Goal: Find specific page/section: Find specific page/section

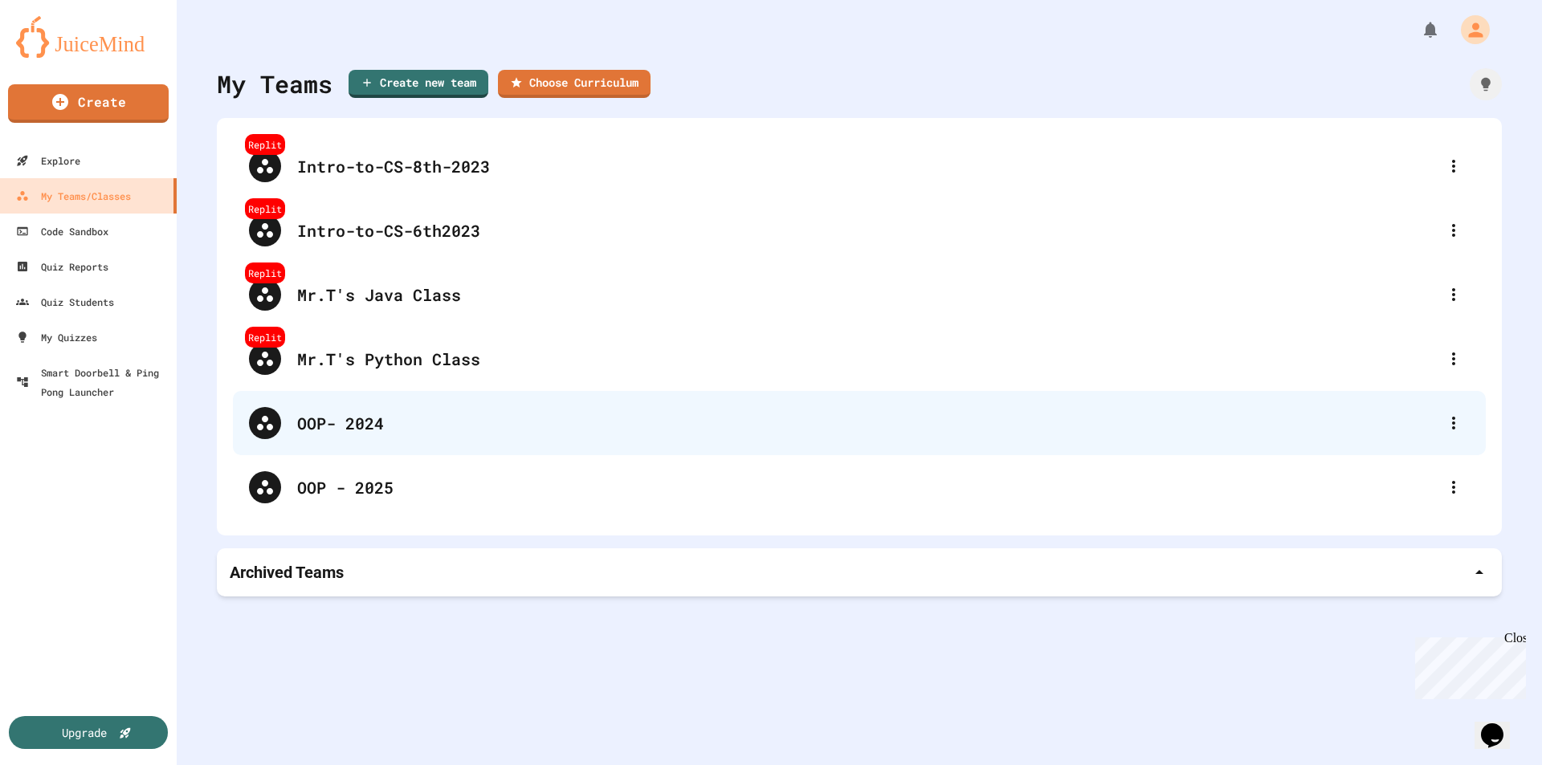
click at [396, 420] on div "OOP- 2024" at bounding box center [867, 423] width 1141 height 24
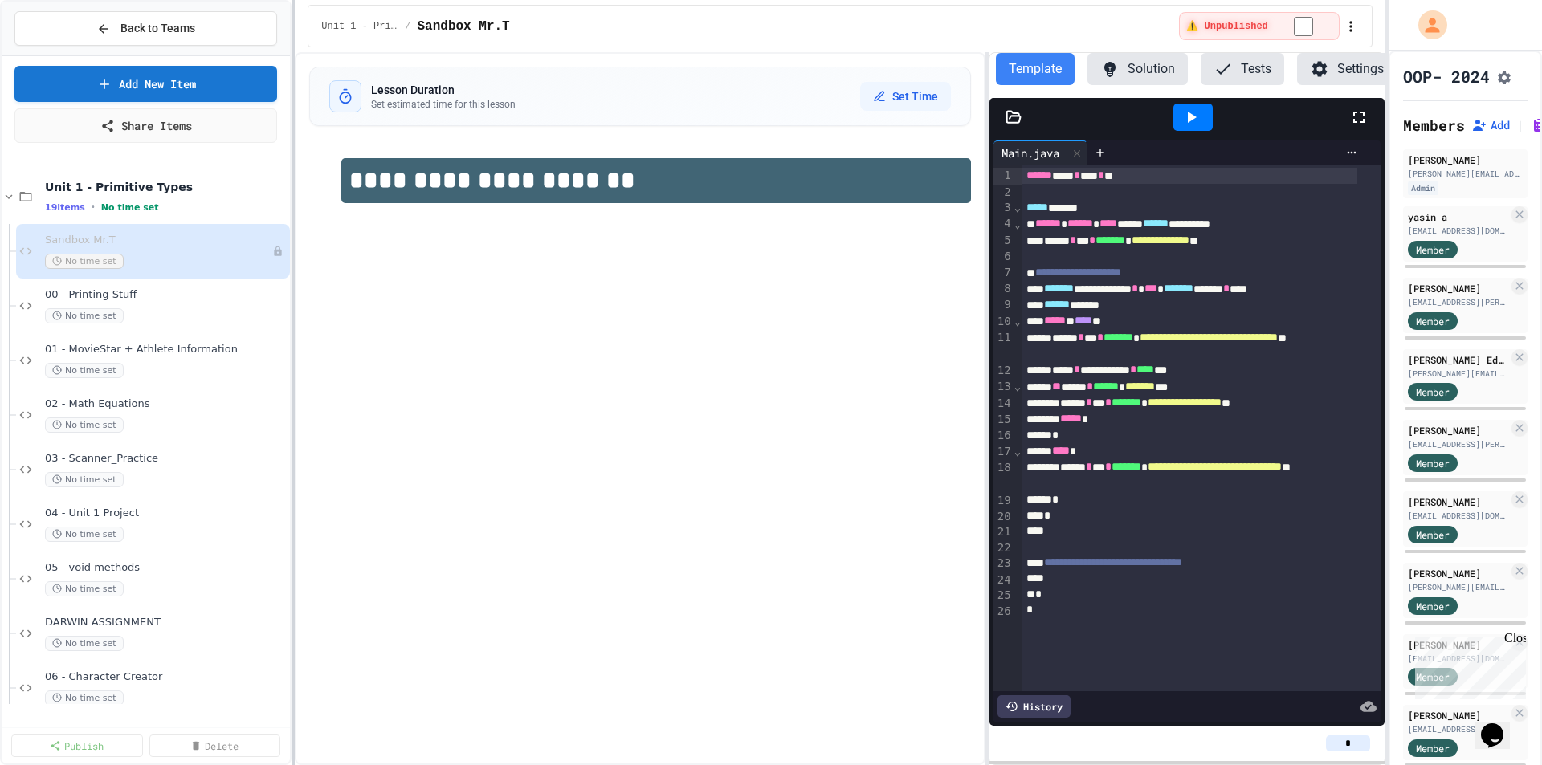
click at [292, 360] on div at bounding box center [293, 382] width 3 height 765
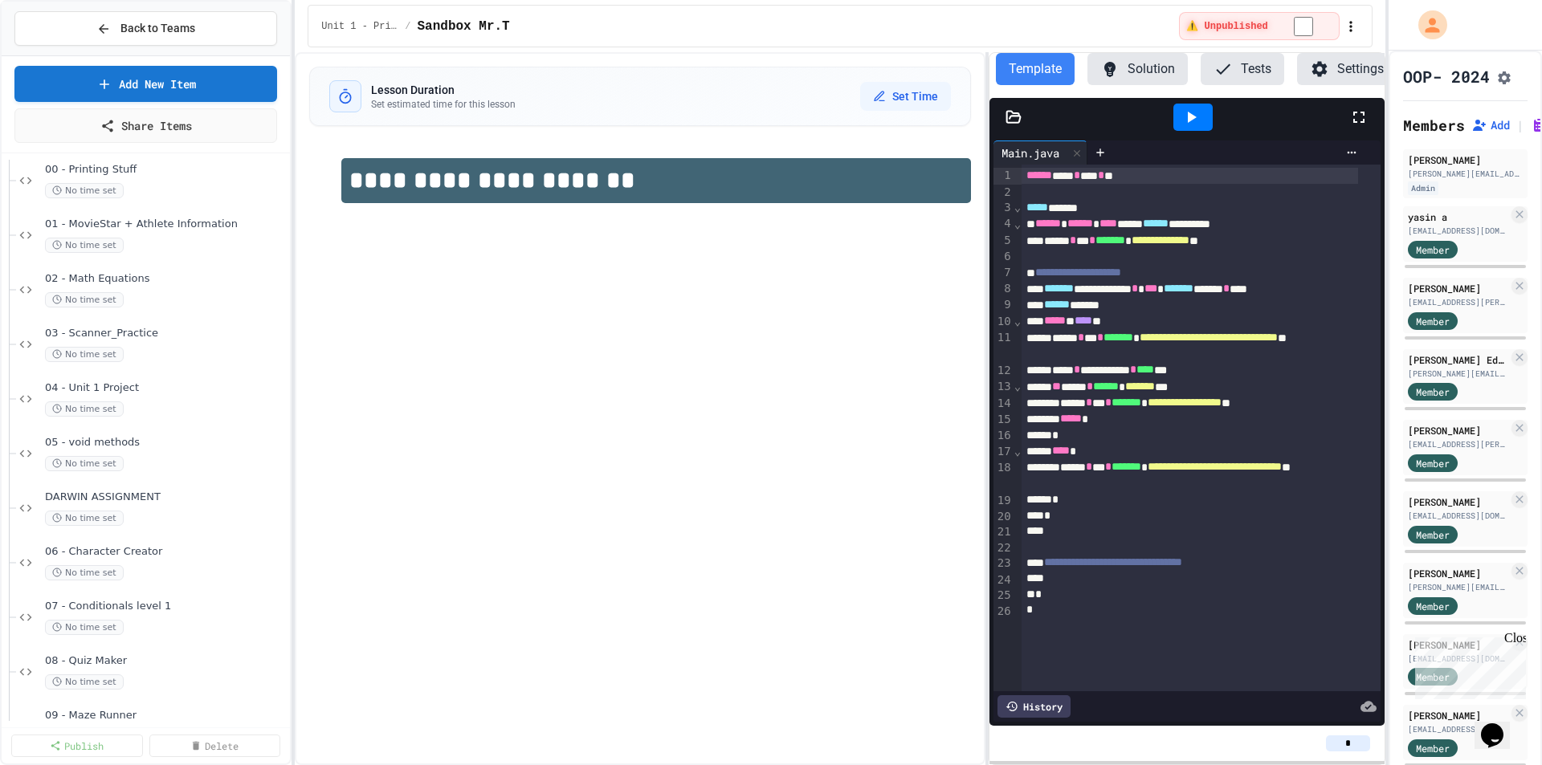
scroll to position [161, 0]
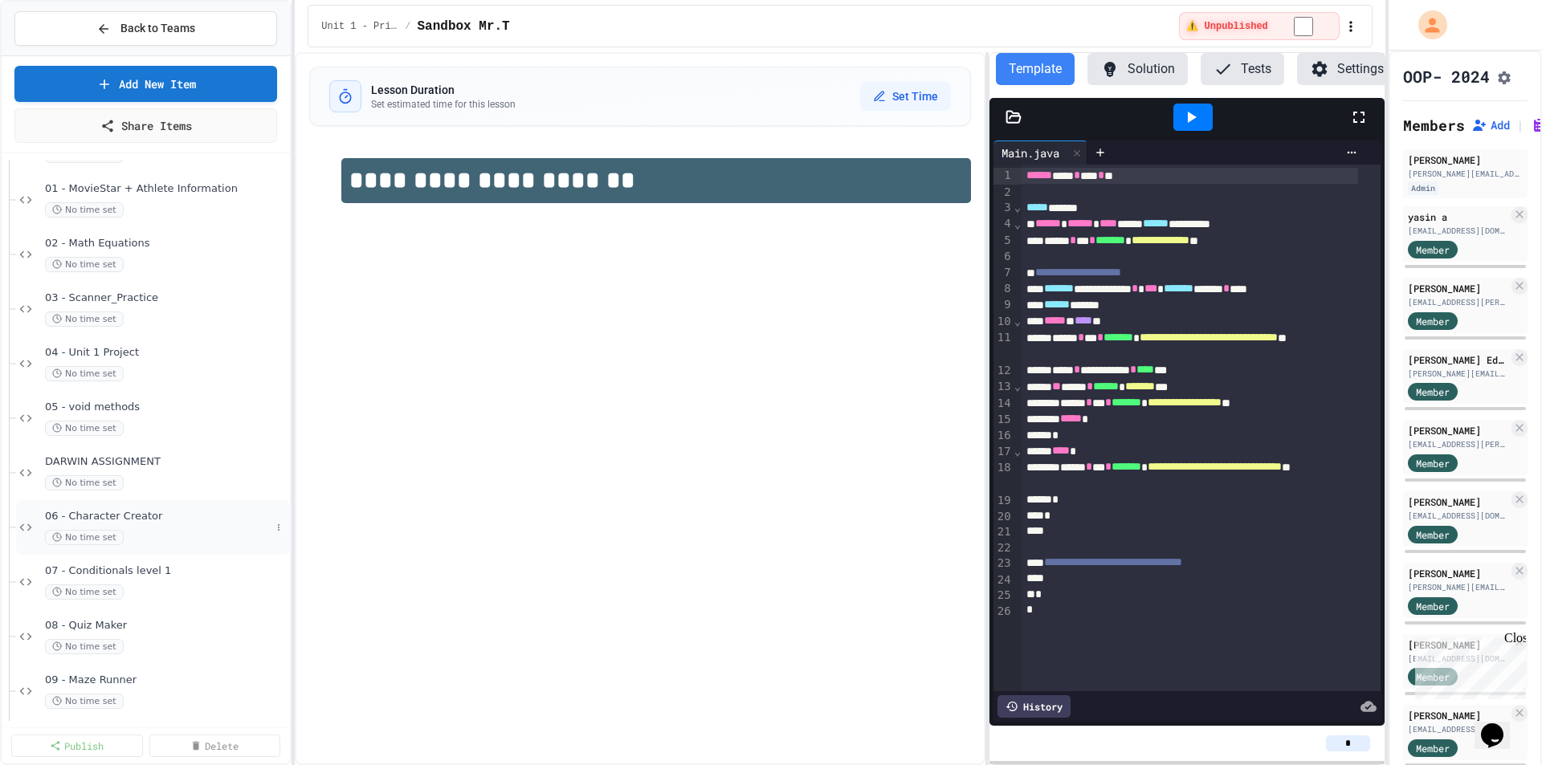
click at [137, 517] on span "06 - Character Creator" at bounding box center [158, 517] width 226 height 14
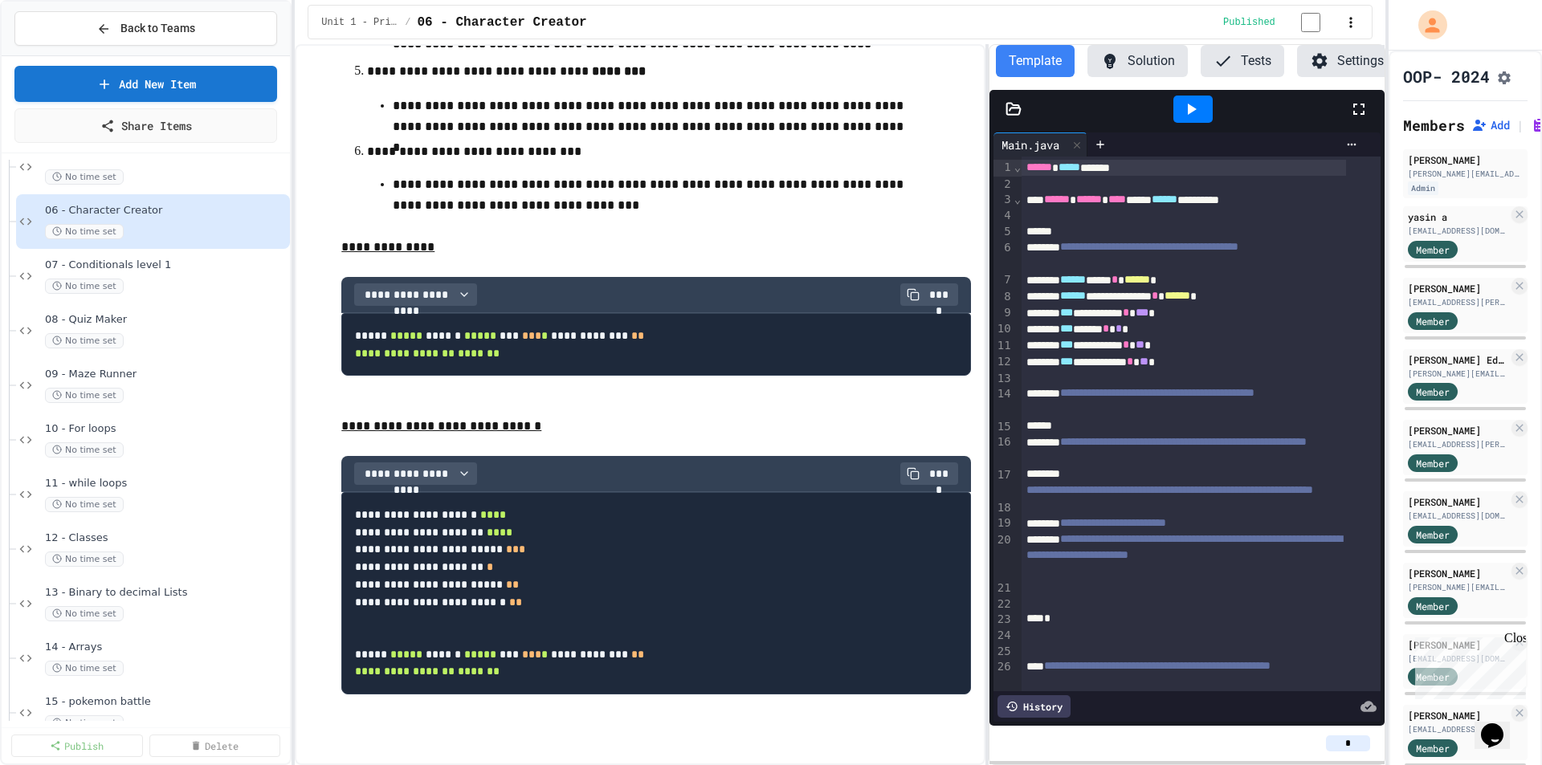
scroll to position [464, 0]
